Goal: Task Accomplishment & Management: Use online tool/utility

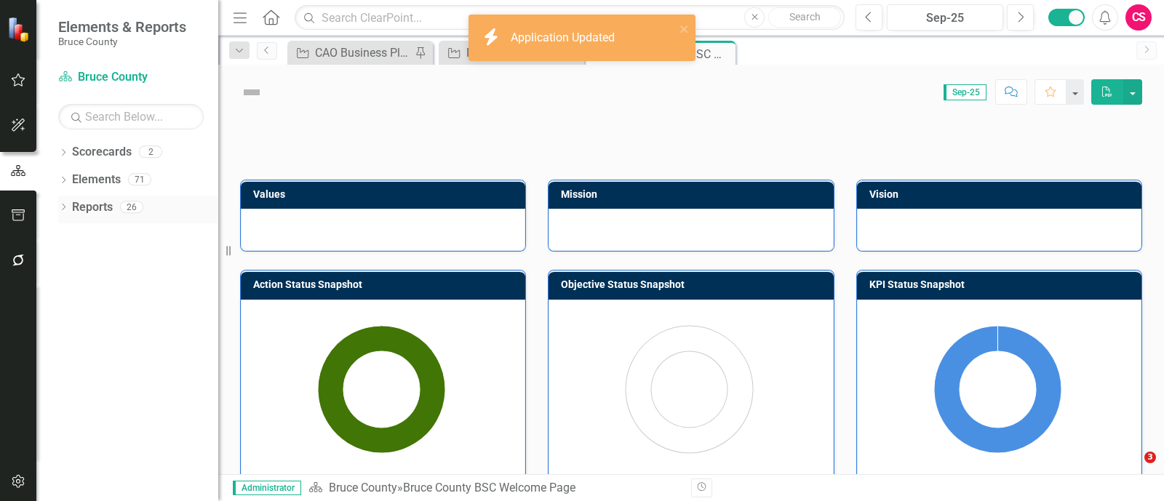
click at [84, 209] on link "Reports" at bounding box center [92, 207] width 41 height 17
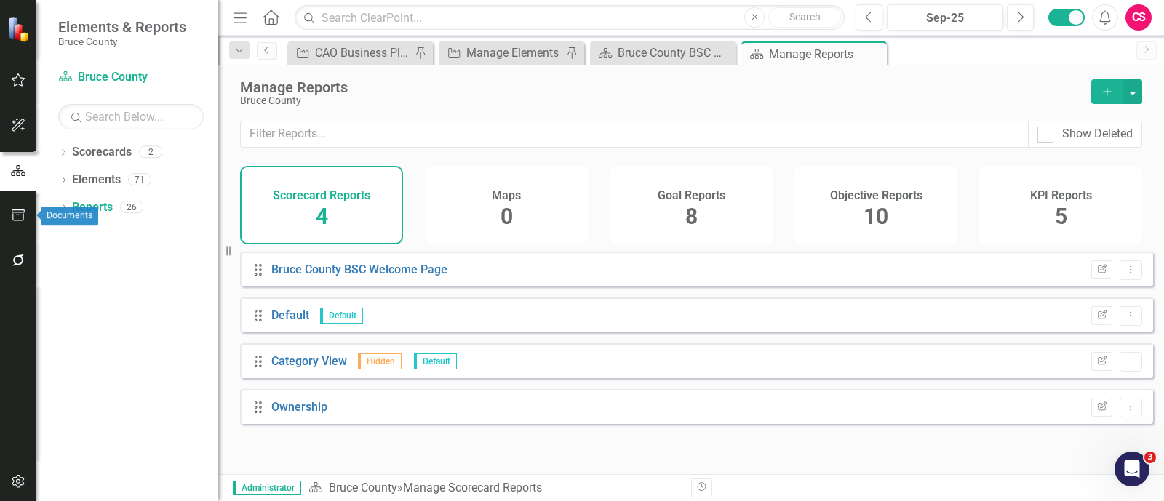
click at [14, 212] on icon "button" at bounding box center [18, 216] width 13 height 12
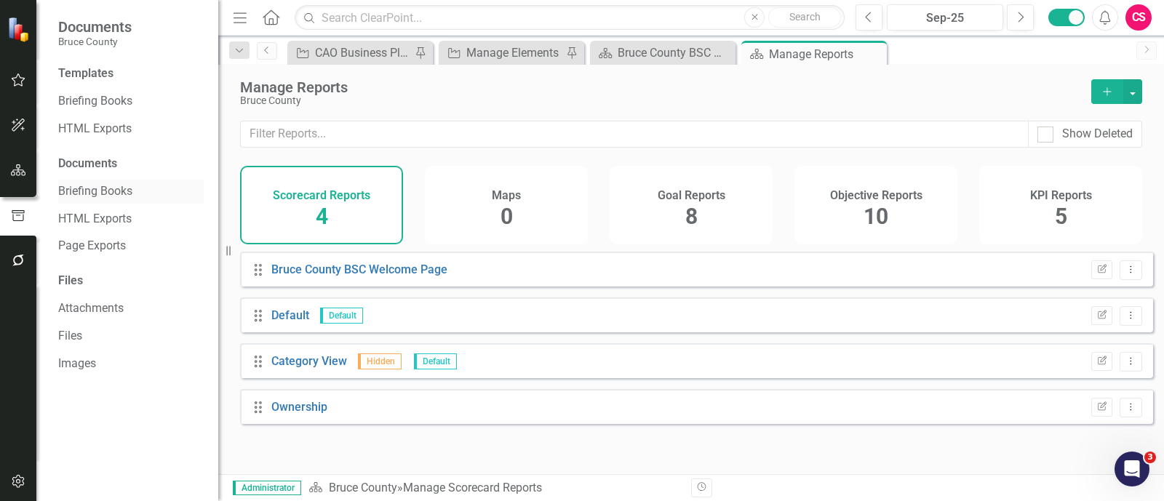
click at [91, 181] on div "Briefing Books" at bounding box center [131, 192] width 146 height 24
click at [90, 100] on link "Briefing Books" at bounding box center [131, 101] width 146 height 17
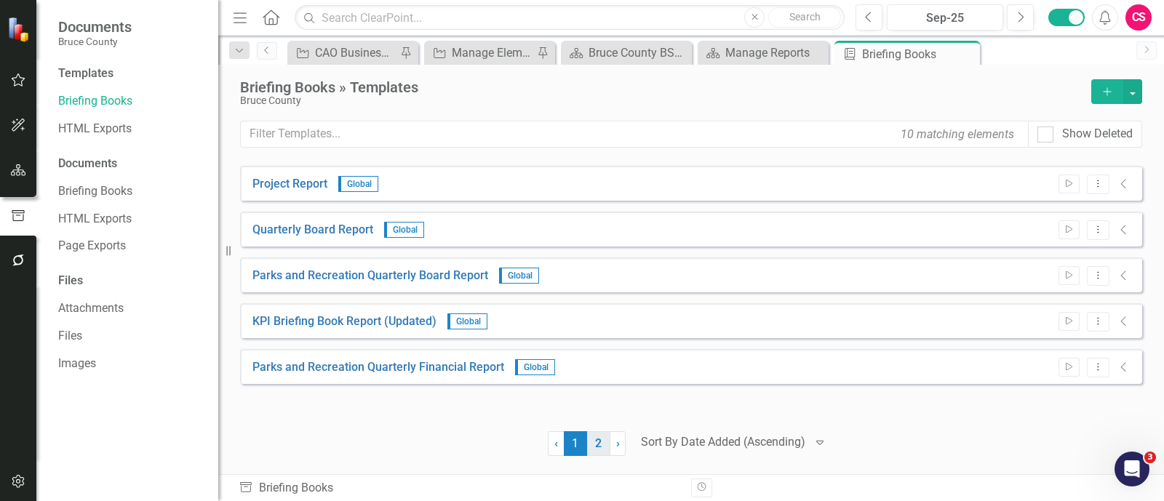
click at [604, 445] on link "2" at bounding box center [598, 444] width 23 height 25
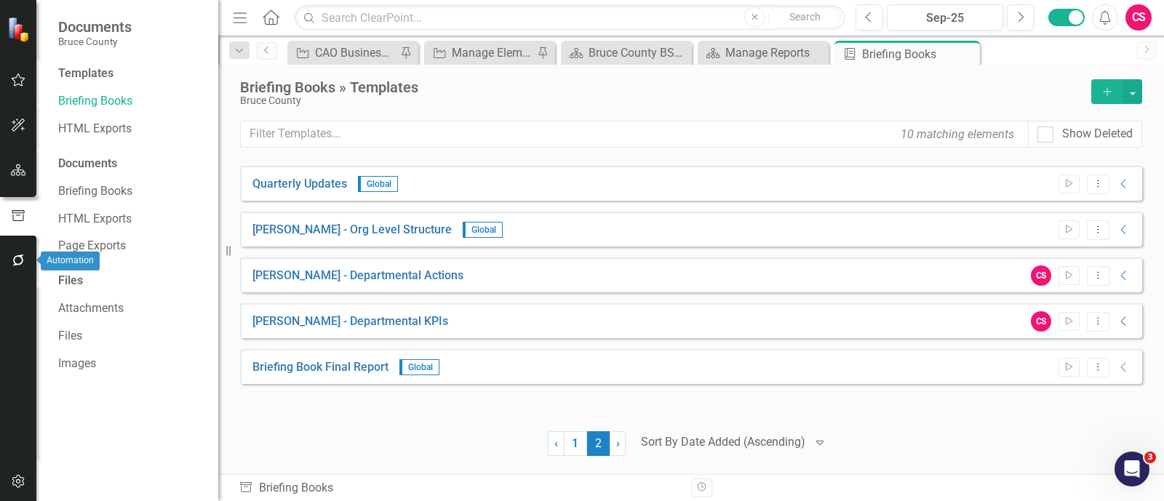
click at [17, 253] on button "button" at bounding box center [18, 261] width 33 height 31
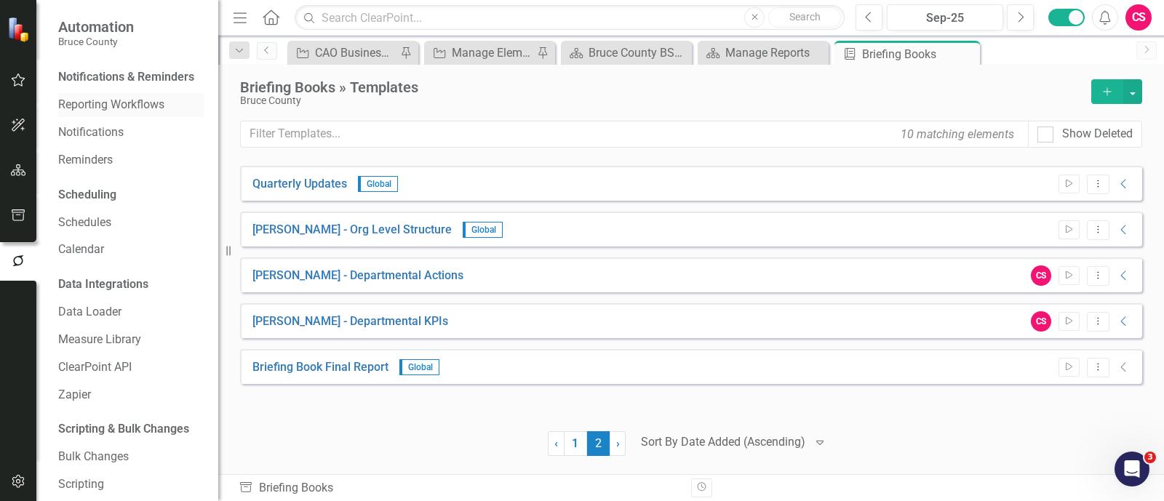
click at [92, 114] on link "Reporting Workflows" at bounding box center [131, 105] width 146 height 17
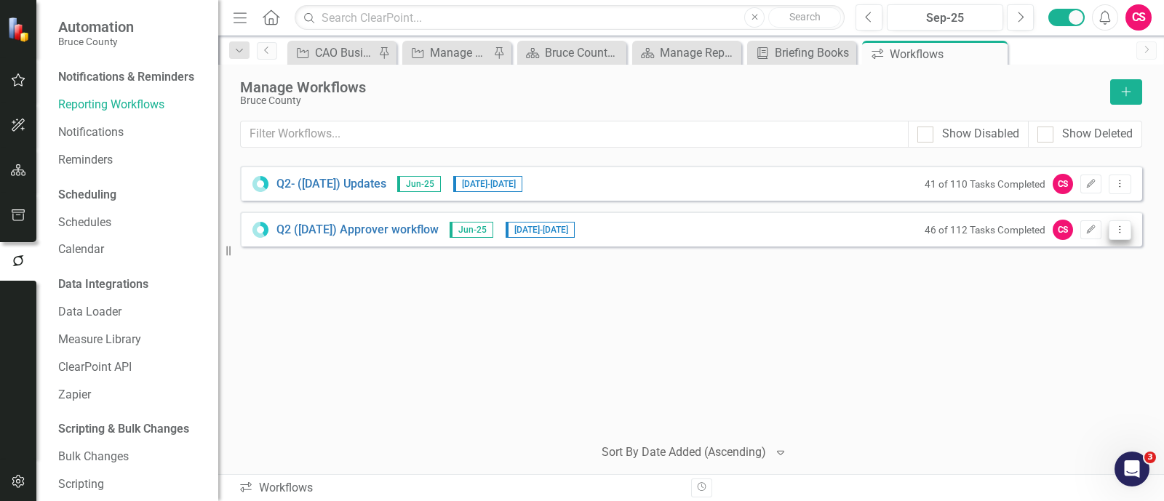
click at [1127, 229] on button "Dropdown Menu" at bounding box center [1120, 231] width 23 height 20
click at [384, 223] on link "Q2 ([DATE]) Approver workflow" at bounding box center [358, 230] width 162 height 17
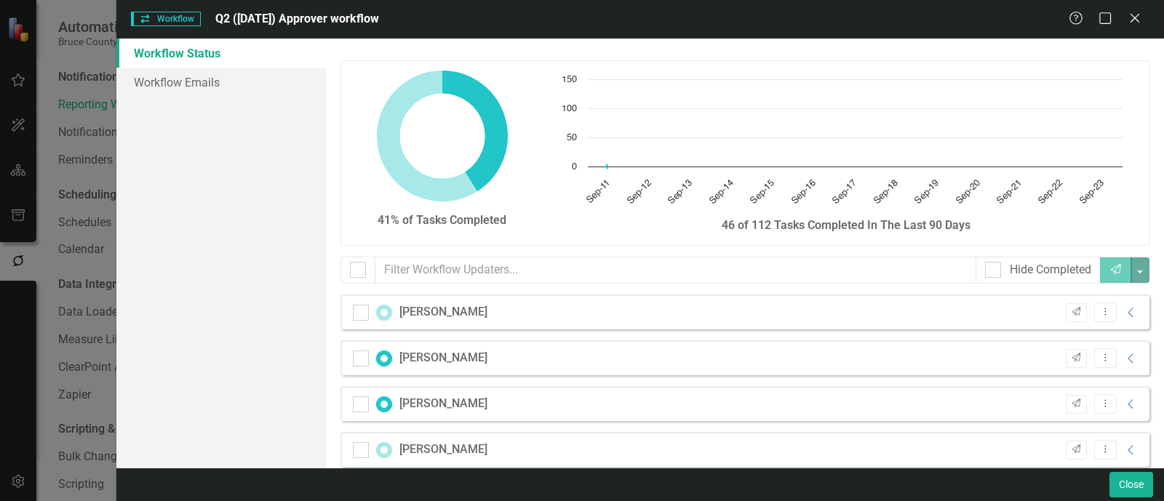
checkbox input "false"
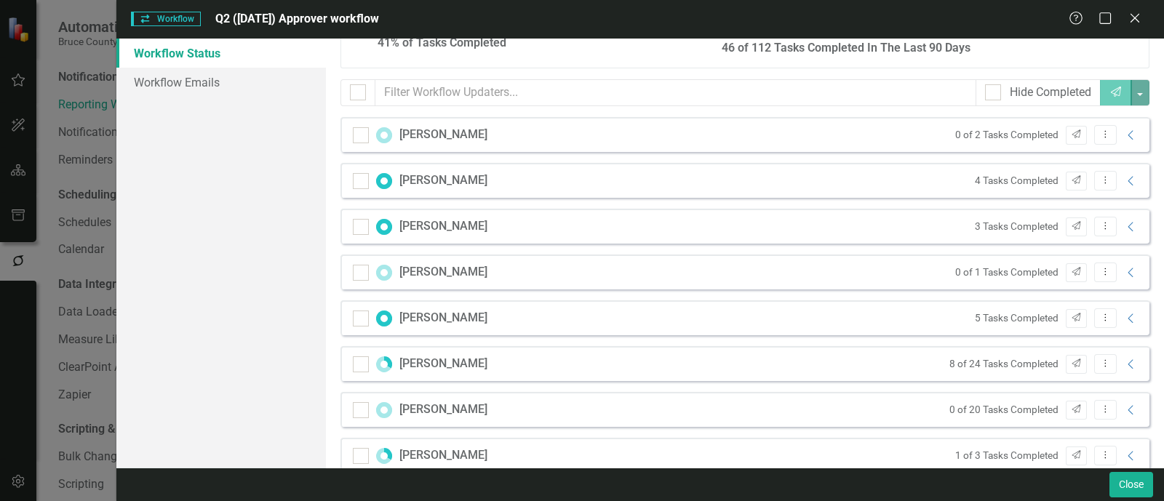
scroll to position [192, 0]
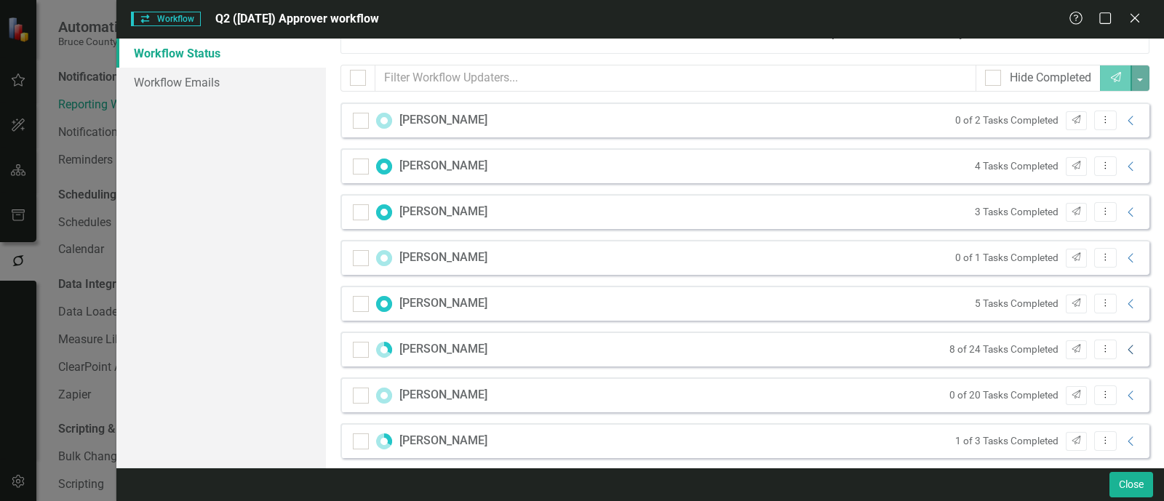
click at [1124, 346] on icon "Collapse" at bounding box center [1131, 350] width 15 height 12
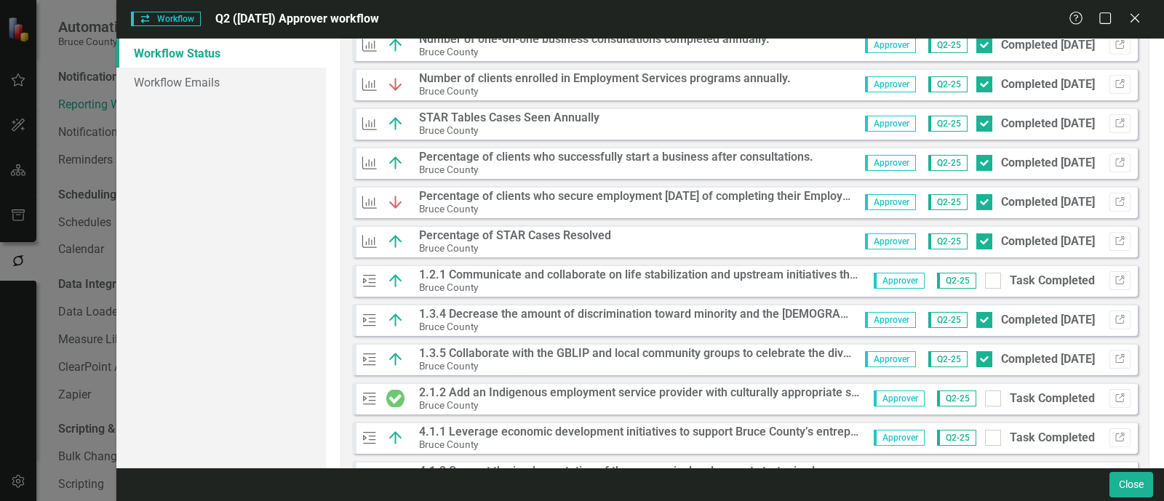
scroll to position [542, 0]
click at [532, 274] on strong "1.2.1 Communicate and collaborate on life stabilization and upstream initiative…" at bounding box center [751, 274] width 664 height 14
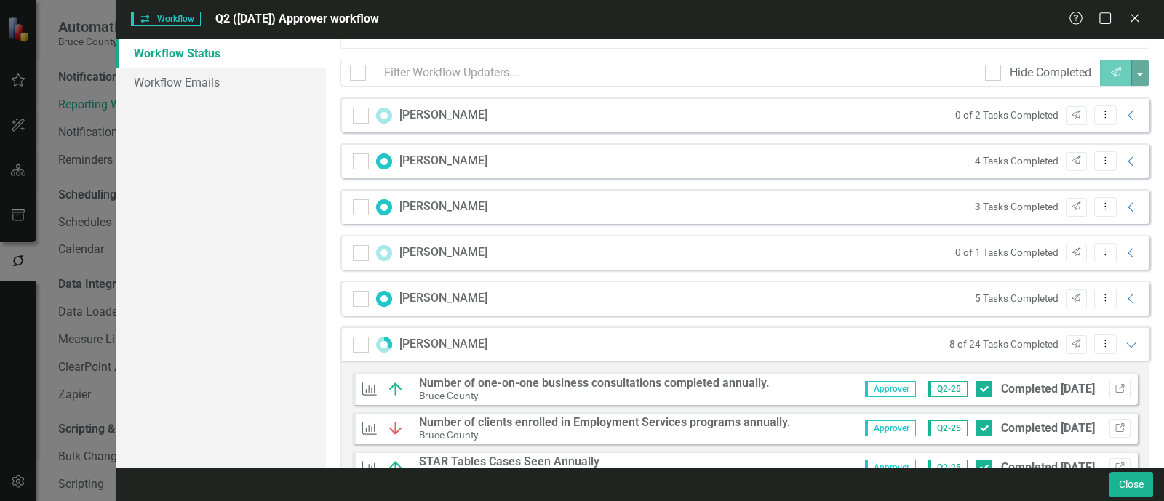
scroll to position [192, 0]
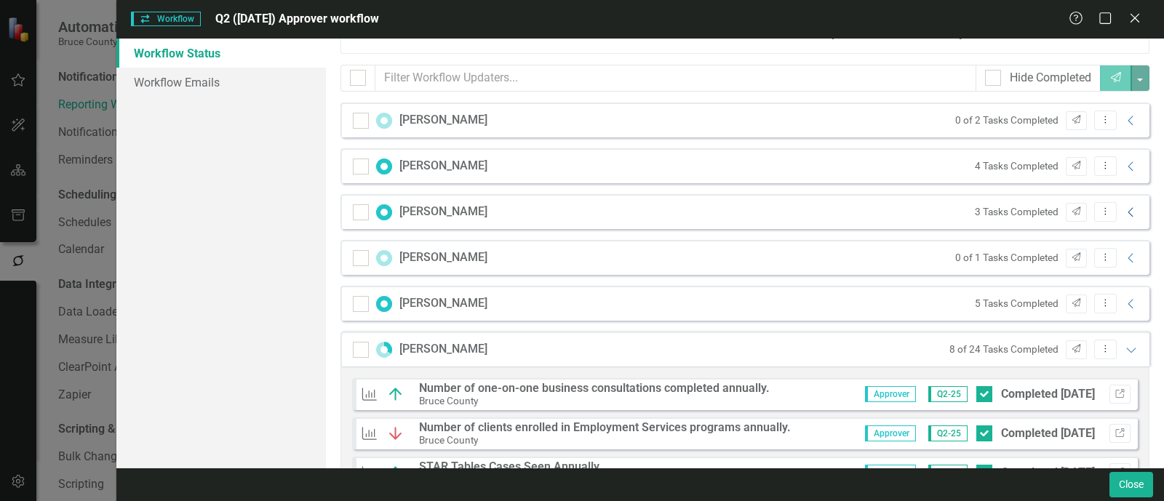
click at [1128, 209] on icon at bounding box center [1130, 211] width 5 height 9
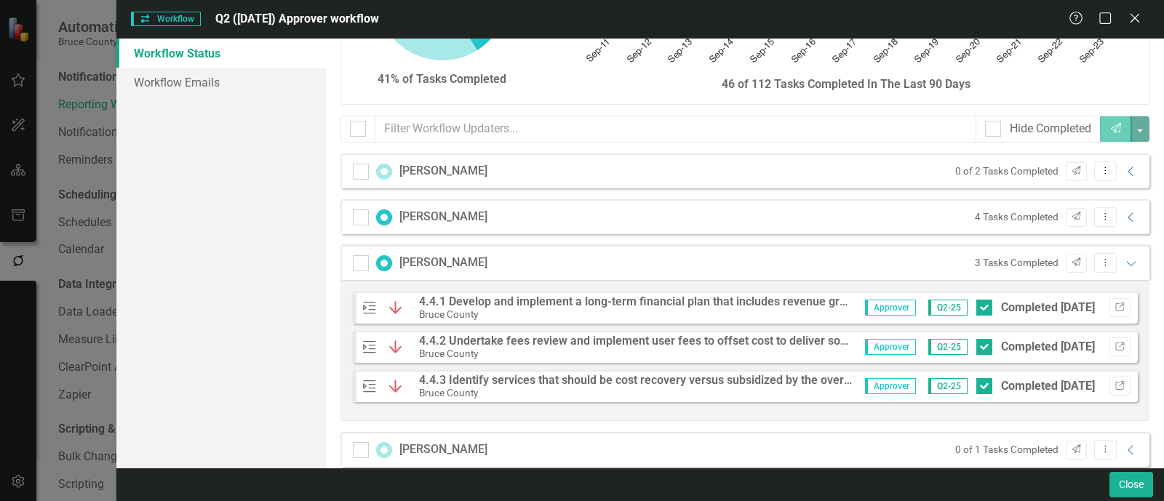
scroll to position [159, 0]
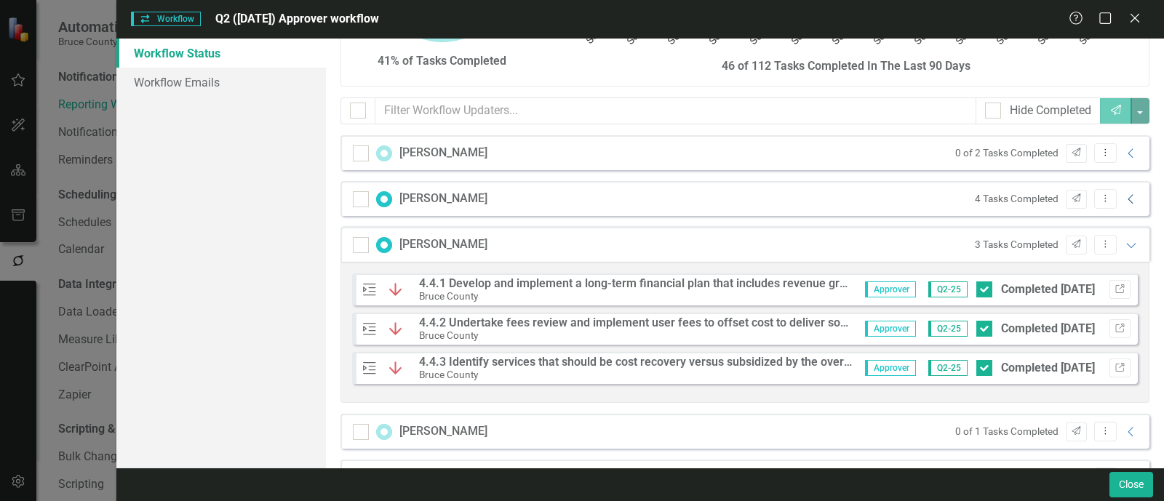
click at [1124, 194] on icon "Collapse" at bounding box center [1131, 200] width 15 height 12
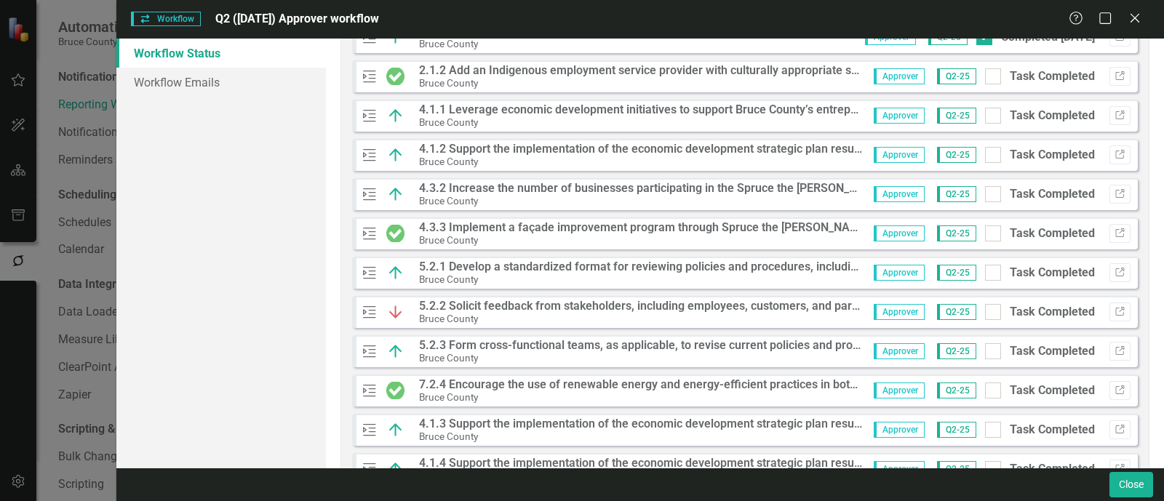
scroll to position [1592, 0]
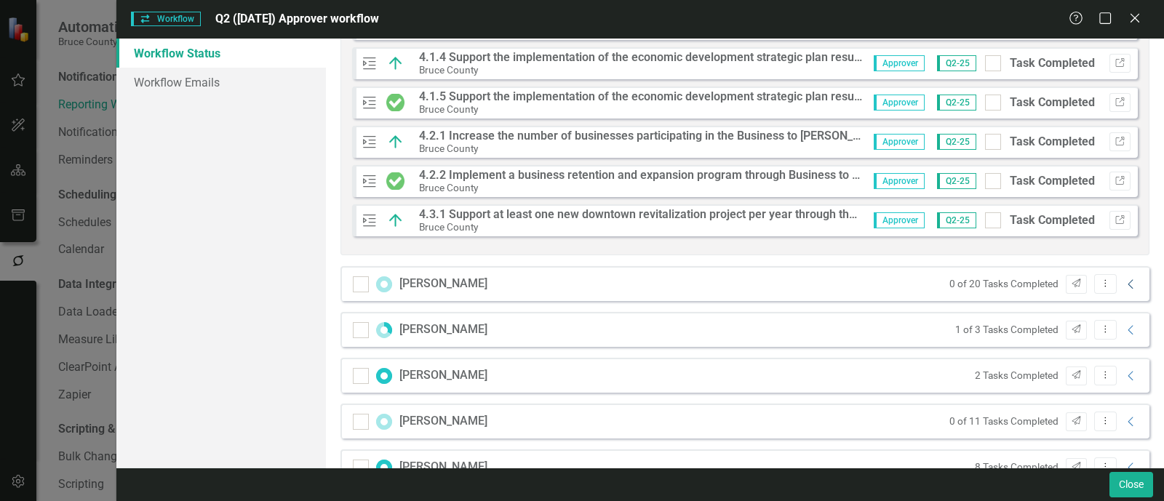
click at [1124, 285] on icon "Collapse" at bounding box center [1131, 285] width 15 height 12
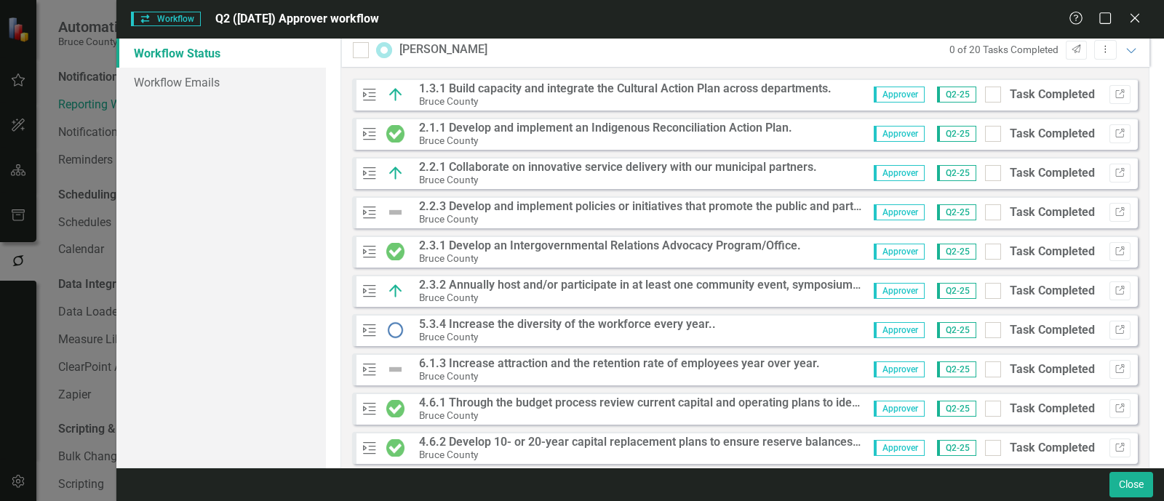
scroll to position [1824, 0]
click at [1140, 9] on div "Close" at bounding box center [1135, 19] width 18 height 20
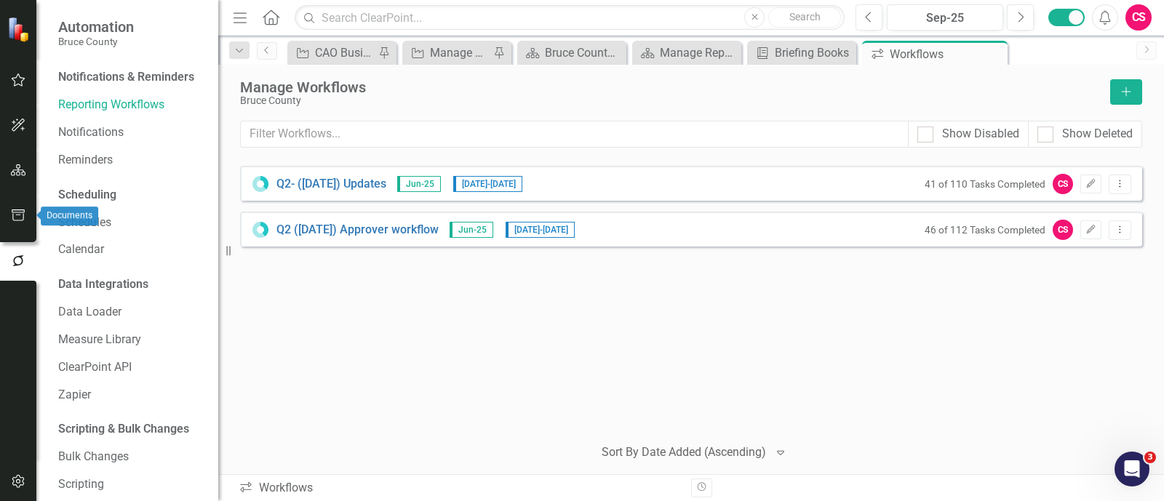
click at [19, 215] on icon "button" at bounding box center [18, 216] width 13 height 12
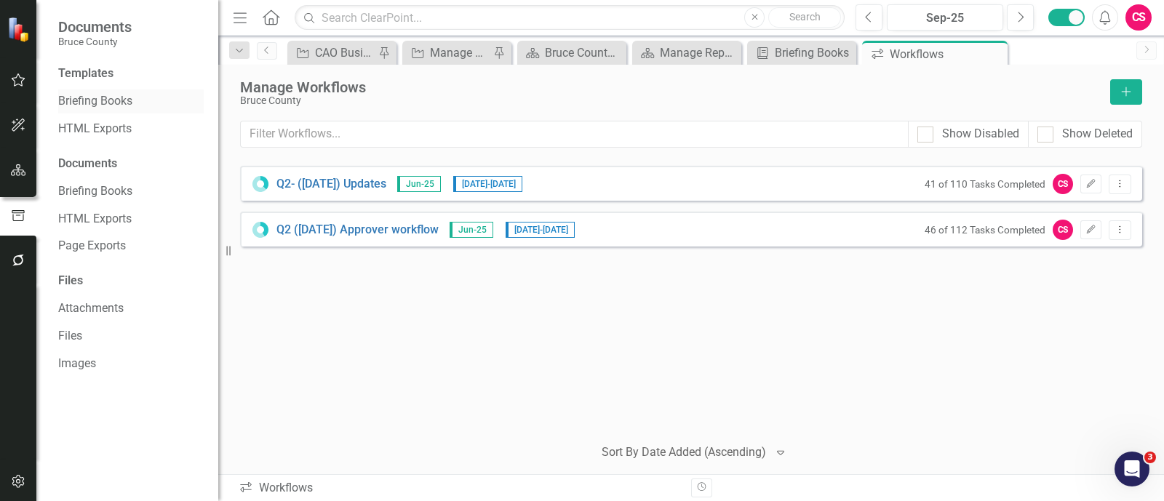
click at [63, 106] on link "Briefing Books" at bounding box center [131, 101] width 146 height 17
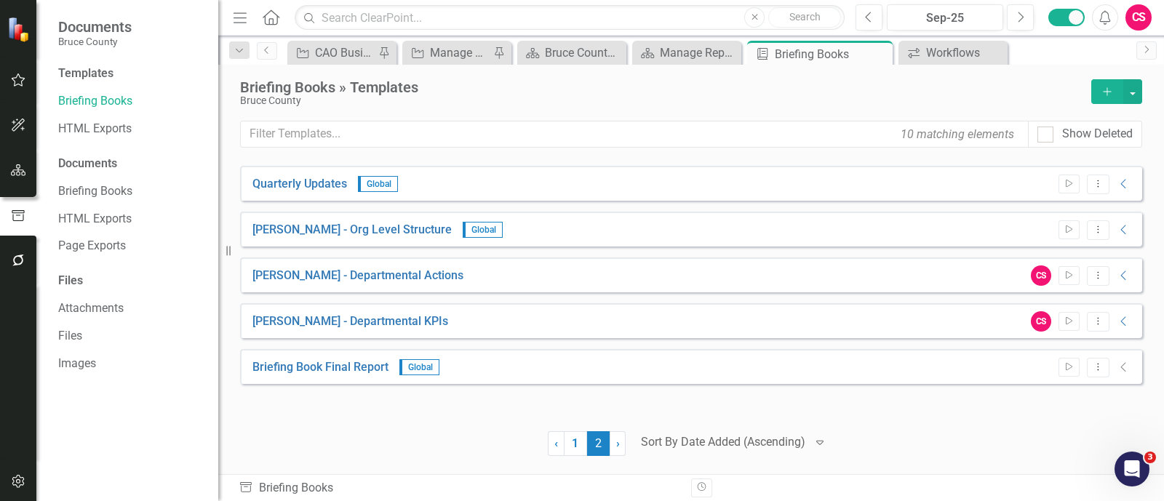
click at [873, 500] on div "Document Library Briefing Books Revision History" at bounding box center [691, 487] width 946 height 27
